Goal: Information Seeking & Learning: Find specific page/section

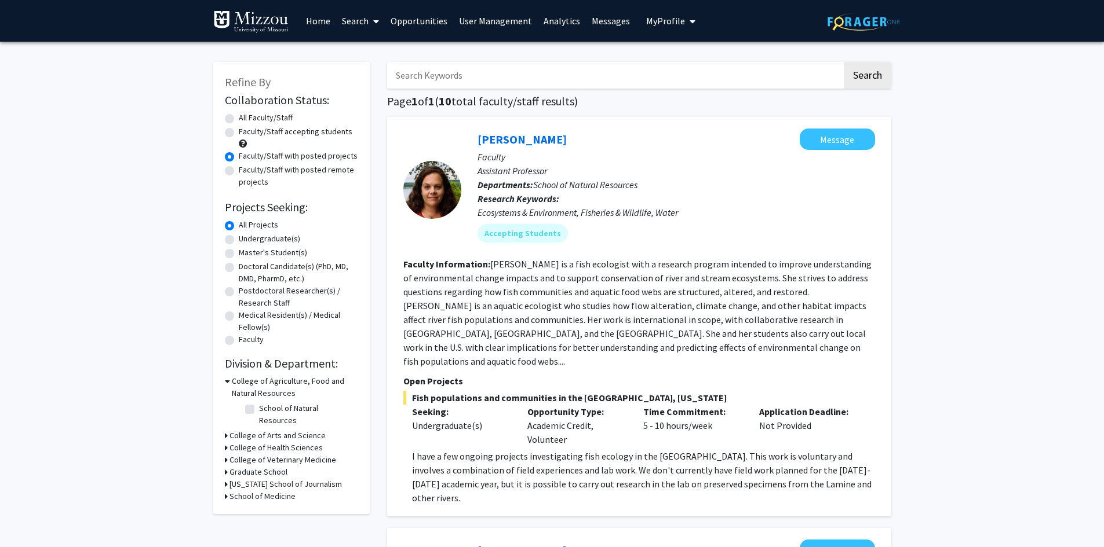
click at [646, 23] on span "My Profile" at bounding box center [665, 21] width 39 height 12
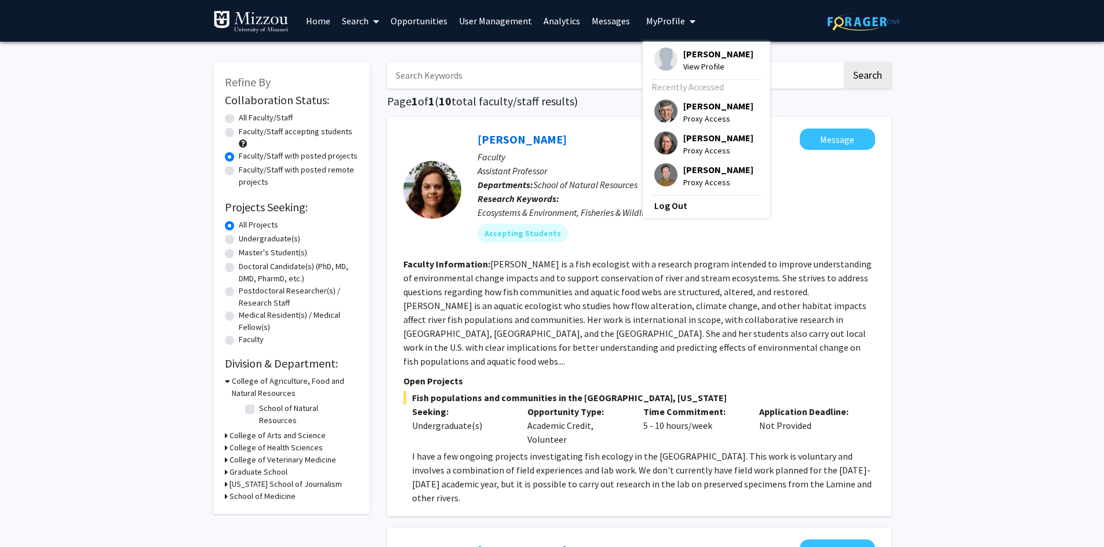
click at [683, 107] on span "[PERSON_NAME]" at bounding box center [718, 106] width 70 height 13
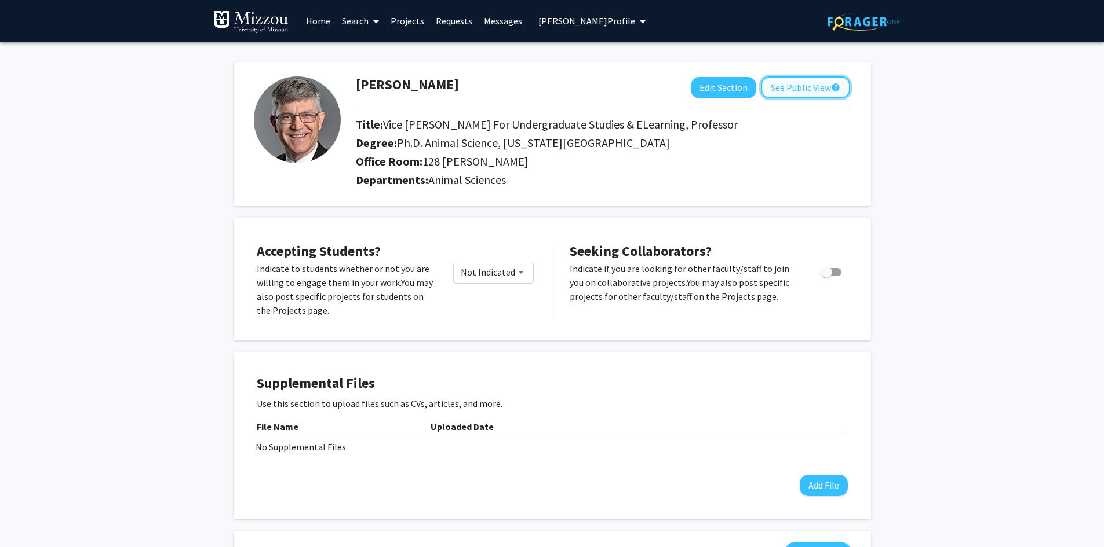
click at [795, 89] on button "See Public View help" at bounding box center [805, 87] width 89 height 22
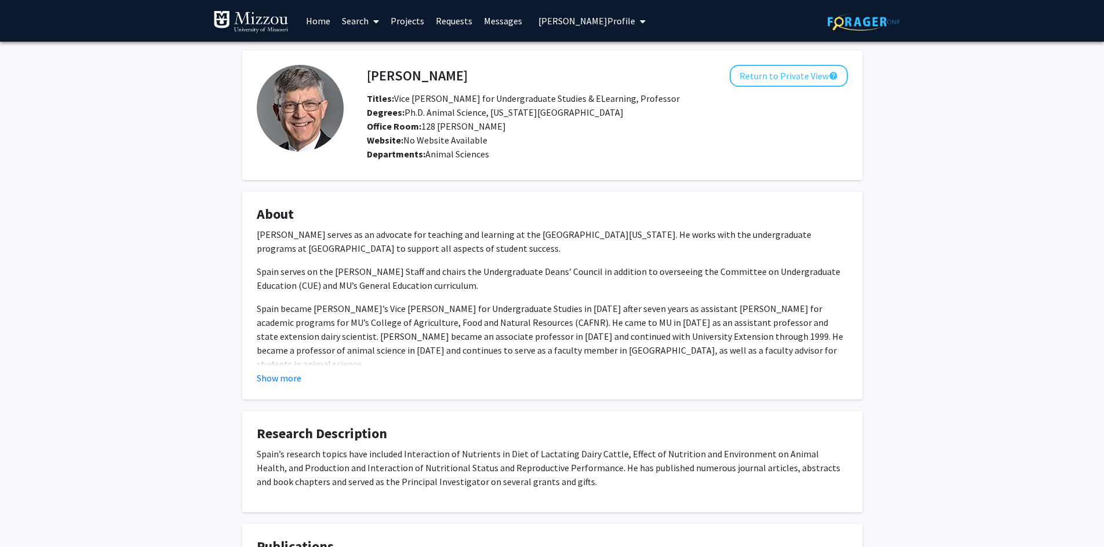
click at [315, 23] on link "Home" at bounding box center [318, 21] width 36 height 41
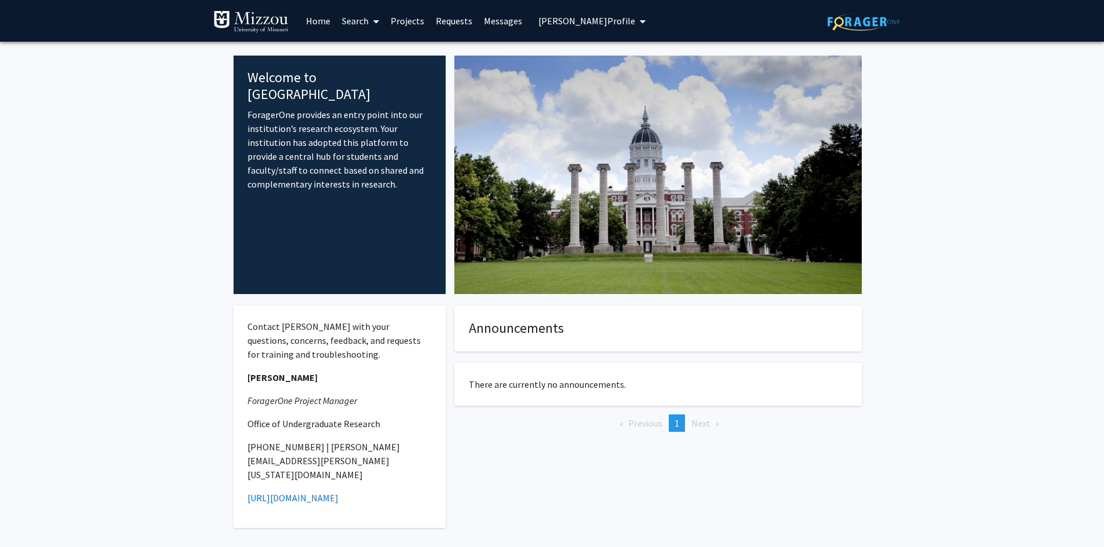
click at [593, 20] on span "[PERSON_NAME] Profile" at bounding box center [586, 21] width 97 height 12
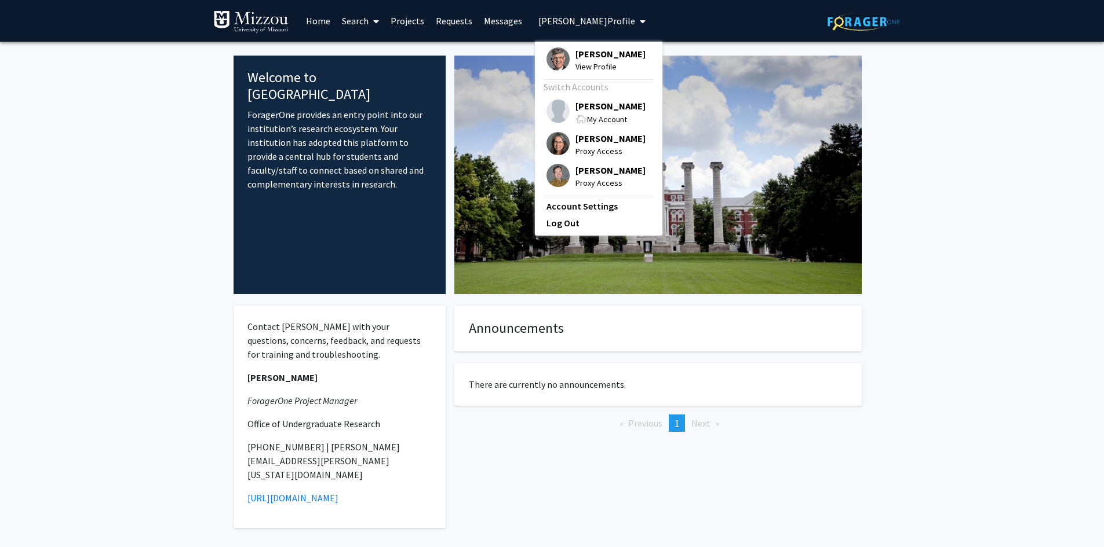
click at [949, 126] on fg-internal-home-page "Welcome to ForagerOne ForagerOne provides an entry point into our institution’s…" at bounding box center [552, 306] width 1104 height 528
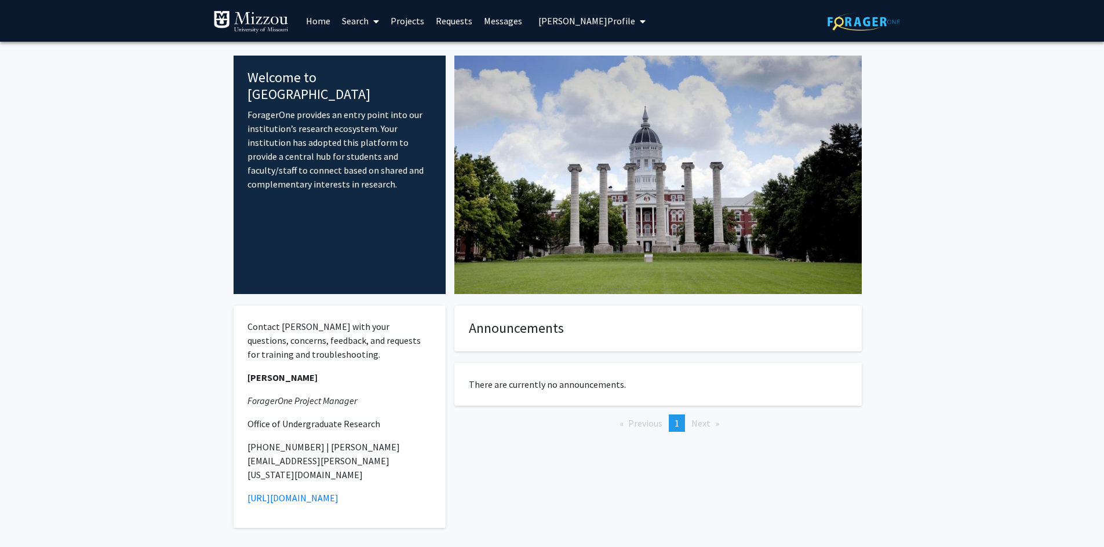
click at [596, 23] on span "[PERSON_NAME] Profile" at bounding box center [586, 21] width 97 height 12
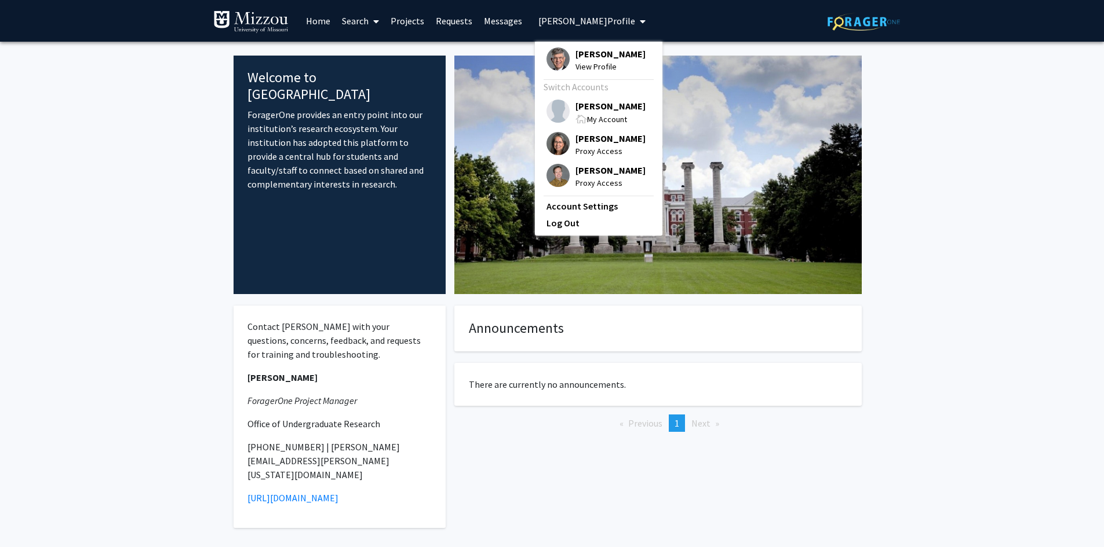
click at [596, 23] on span "[PERSON_NAME] Profile" at bounding box center [586, 21] width 97 height 12
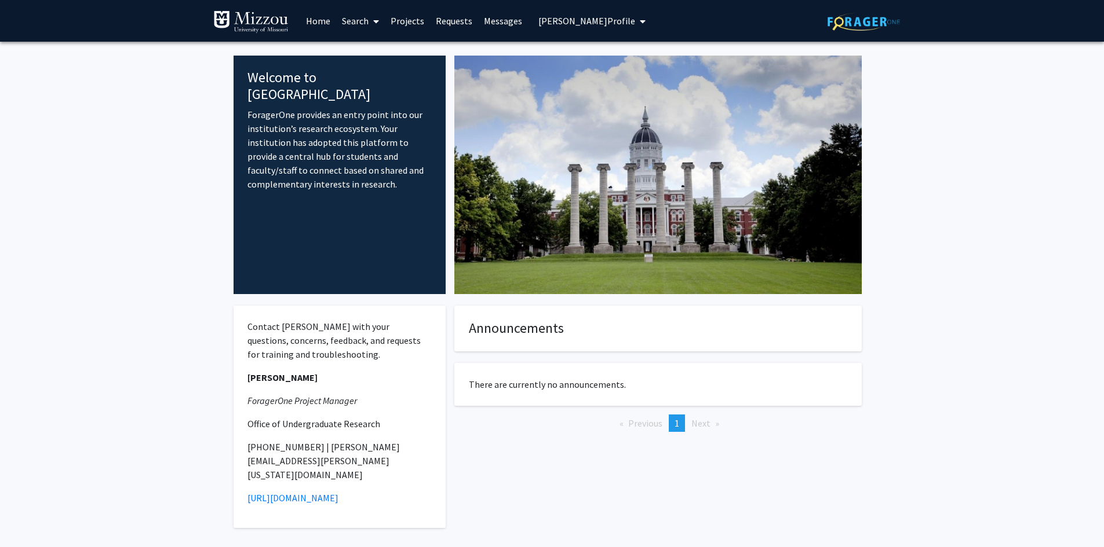
click at [1047, 99] on fg-internal-home-page "Welcome to ForagerOne ForagerOne provides an entry point into our institution’s…" at bounding box center [552, 306] width 1104 height 528
click at [569, 21] on span "[PERSON_NAME] Profile" at bounding box center [586, 21] width 97 height 12
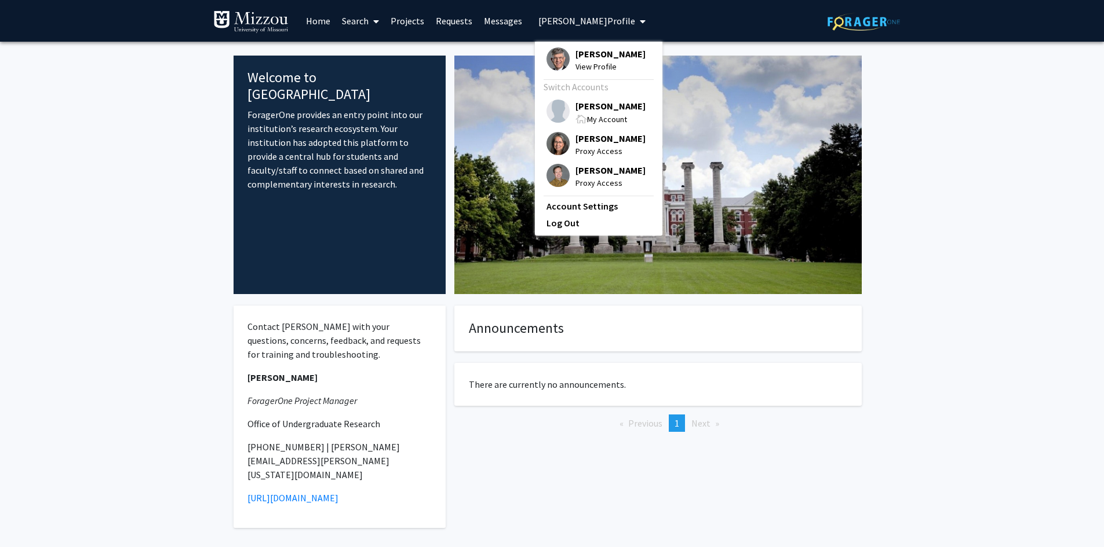
click at [585, 105] on span "[PERSON_NAME]" at bounding box center [610, 106] width 70 height 13
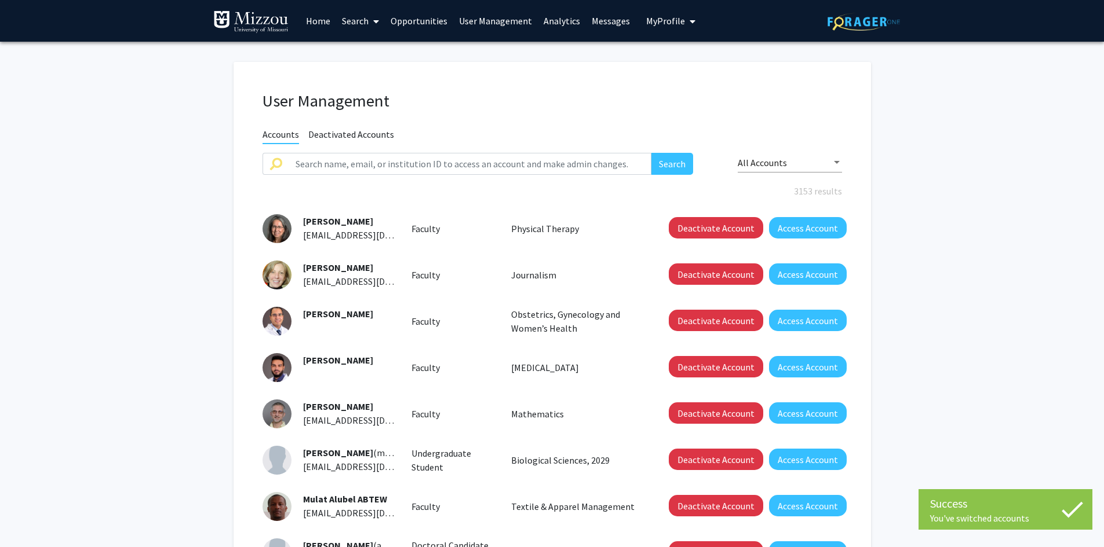
click at [646, 23] on span "My Profile" at bounding box center [665, 21] width 39 height 12
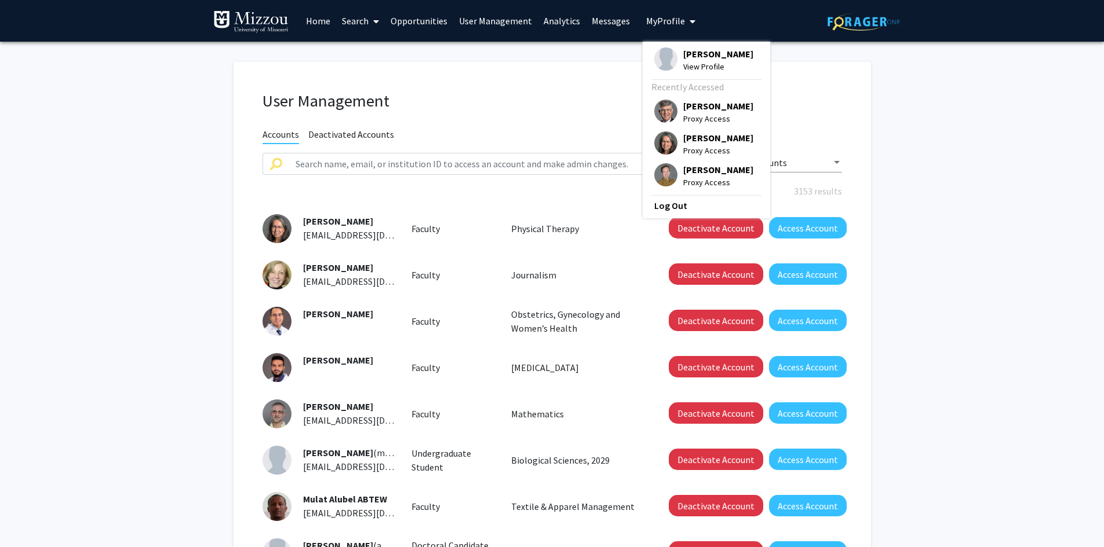
click at [591, 53] on div "User Management Accounts Deactivated Accounts Search All Accounts 3153 results …" at bounding box center [551, 401] width 637 height 702
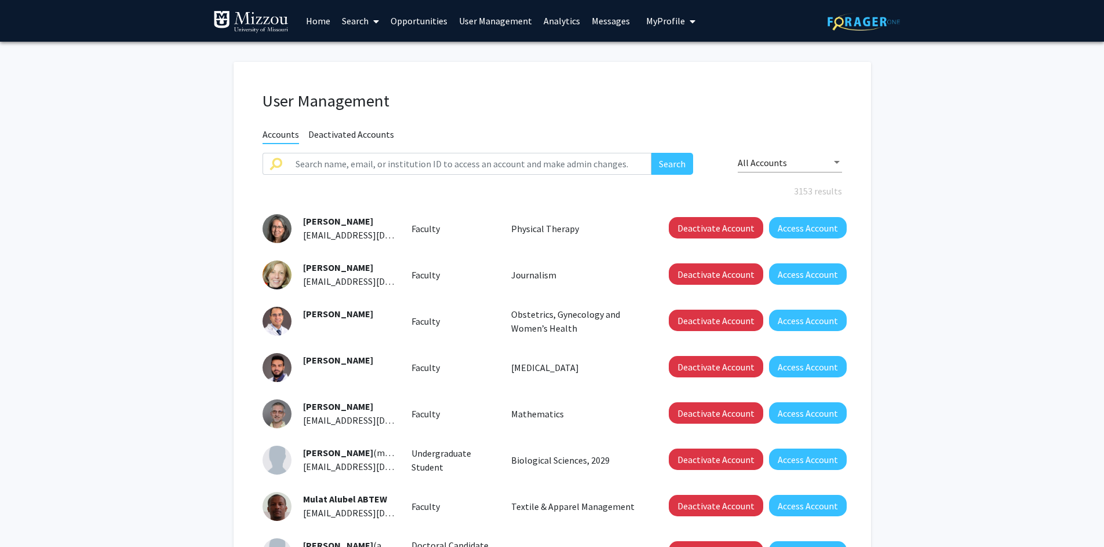
click at [357, 21] on link "Search" at bounding box center [360, 21] width 49 height 41
click at [358, 53] on span "Faculty/Staff" at bounding box center [378, 53] width 85 height 23
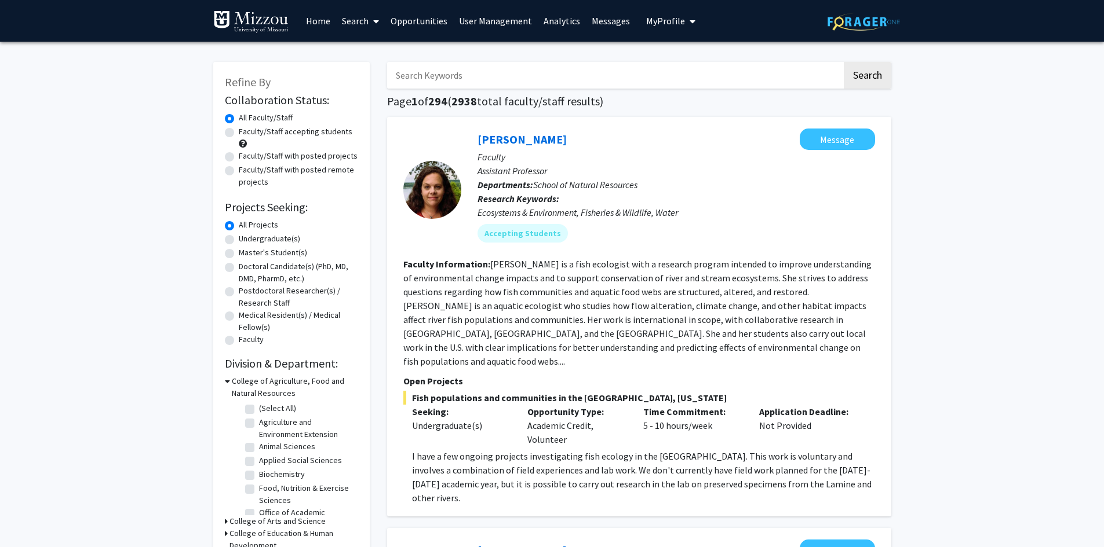
click at [711, 79] on input "Search Keywords" at bounding box center [614, 75] width 455 height 27
type input "[PERSON_NAME]"
click at [844, 62] on button "Search" at bounding box center [868, 75] width 48 height 27
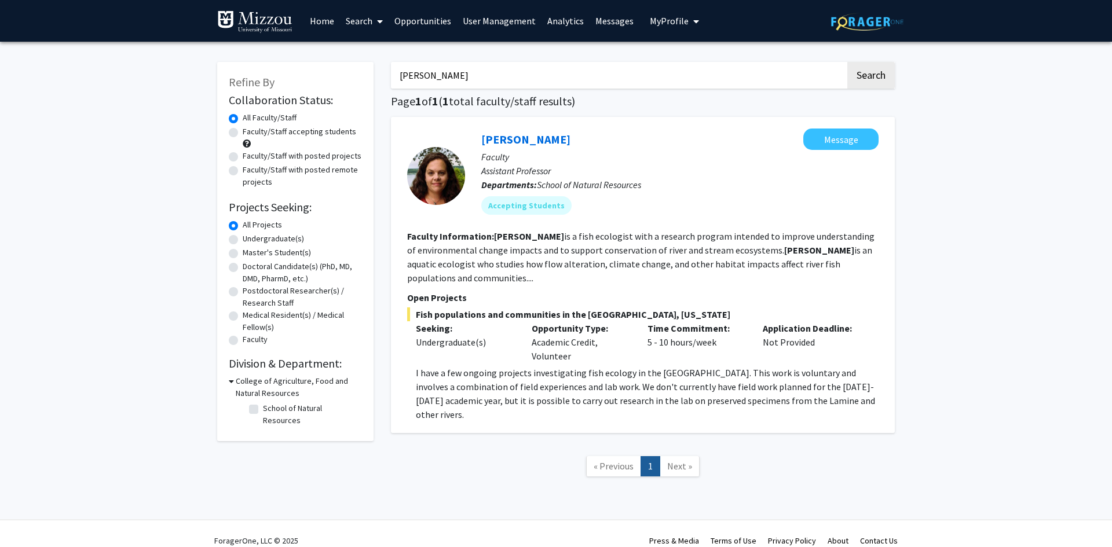
click at [667, 70] on input "[PERSON_NAME]" at bounding box center [618, 75] width 455 height 27
click at [996, 160] on div "Refine By Collaboration Status: Collaboration Status All Faculty/Staff Collabor…" at bounding box center [556, 284] width 1112 height 485
click at [355, 23] on link "Search" at bounding box center [364, 21] width 49 height 41
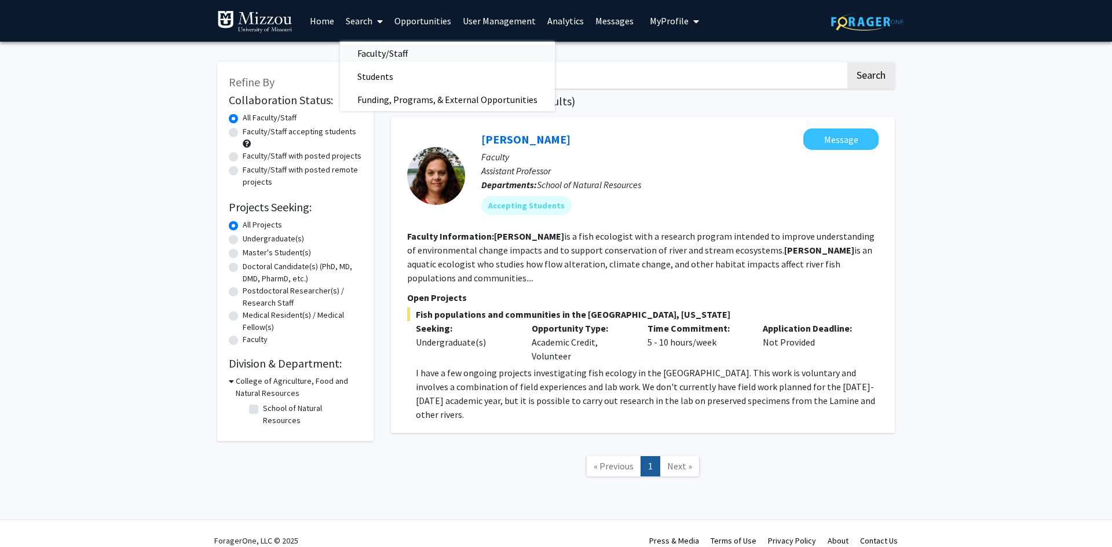
click at [362, 54] on span "Faculty/Staff" at bounding box center [382, 53] width 85 height 23
